Goal: Check status: Check status

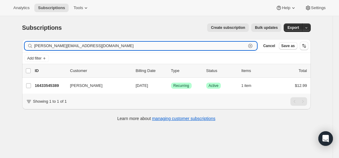
click at [207, 43] on input "[PERSON_NAME][EMAIL_ADDRESS][DOMAIN_NAME]" at bounding box center [140, 46] width 212 height 9
paste input "[EMAIL_ADDRESS]"
type input "[EMAIL_ADDRESS][DOMAIN_NAME]"
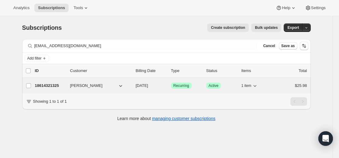
click at [53, 85] on p "18614321325" at bounding box center [50, 86] width 30 height 6
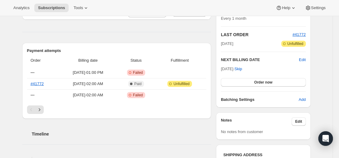
scroll to position [152, 0]
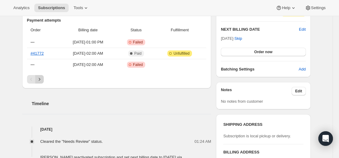
click at [41, 81] on icon "Next" at bounding box center [40, 79] width 6 height 6
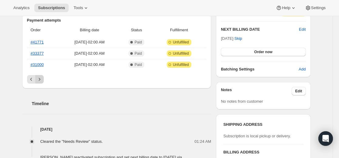
click at [32, 79] on icon "Previous" at bounding box center [31, 79] width 2 height 3
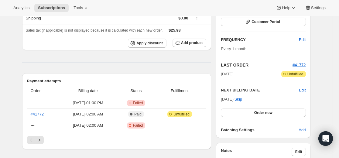
scroll to position [122, 0]
